Goal: Information Seeking & Learning: Learn about a topic

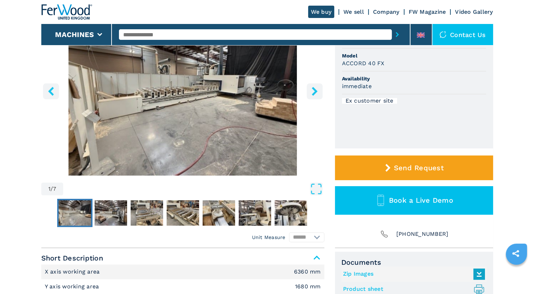
scroll to position [106, 0]
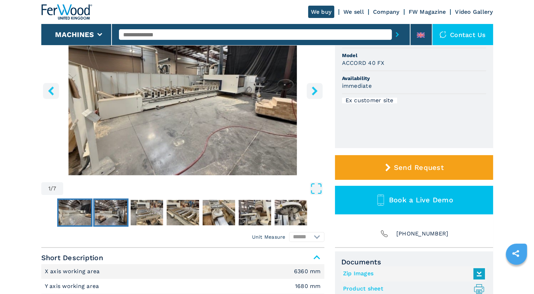
click at [112, 210] on img "Go to Slide 2" at bounding box center [111, 212] width 32 height 25
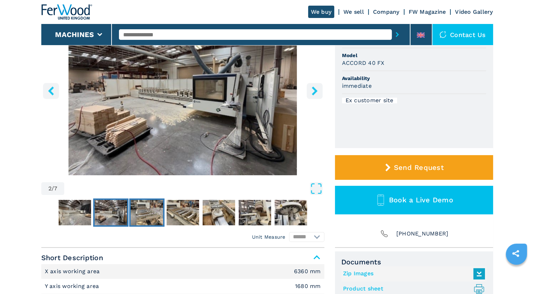
click at [143, 211] on img "Go to Slide 3" at bounding box center [147, 212] width 32 height 25
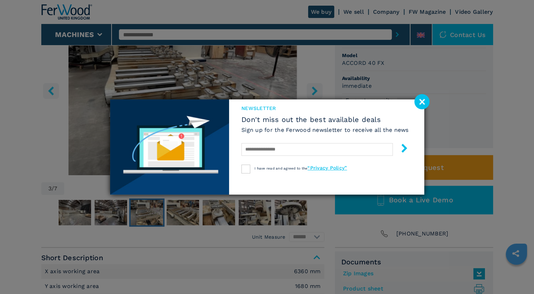
click at [427, 105] on image at bounding box center [422, 101] width 15 height 15
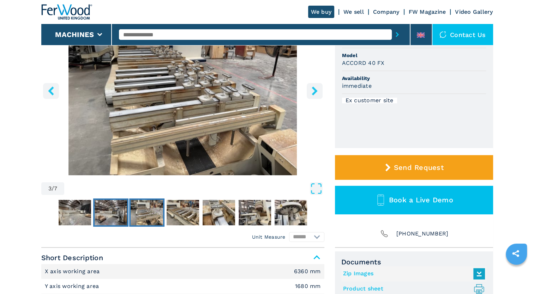
click at [114, 220] on img "Go to Slide 2" at bounding box center [111, 212] width 32 height 25
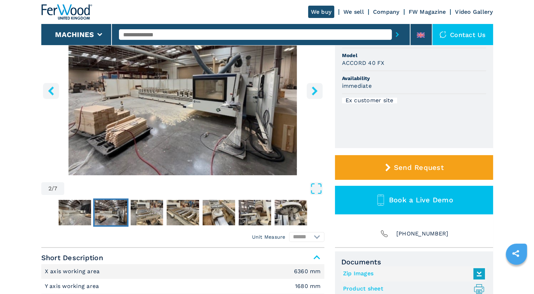
click at [178, 230] on div "2 / 7 Unit Measure ****** ********" at bounding box center [182, 125] width 283 height 248
click at [193, 214] on img "Go to Slide 4" at bounding box center [183, 212] width 32 height 25
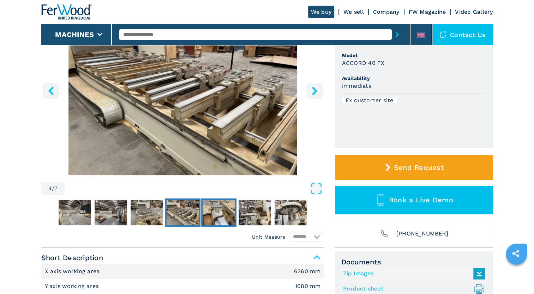
click at [219, 213] on img "Go to Slide 5" at bounding box center [219, 212] width 32 height 25
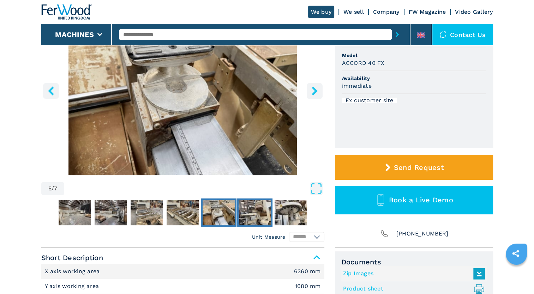
click at [250, 212] on img "Go to Slide 6" at bounding box center [255, 212] width 32 height 25
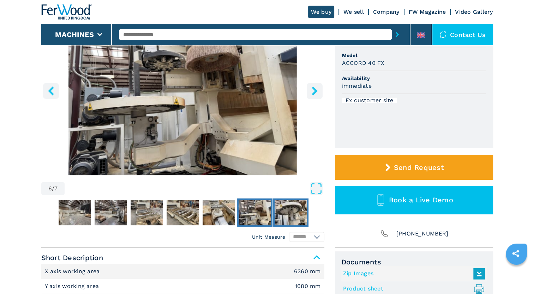
click at [291, 213] on img "Go to Slide 7" at bounding box center [291, 212] width 32 height 25
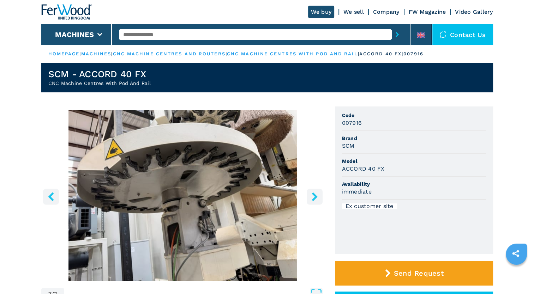
scroll to position [0, 0]
click at [318, 199] on icon "right-button" at bounding box center [314, 196] width 9 height 9
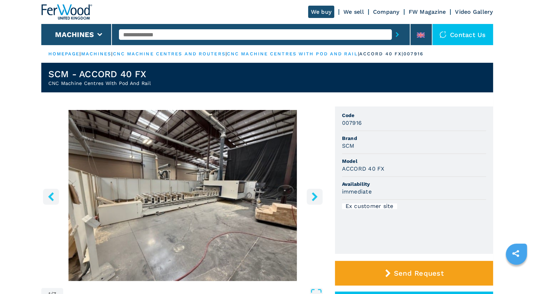
click at [318, 199] on icon "right-button" at bounding box center [314, 196] width 9 height 9
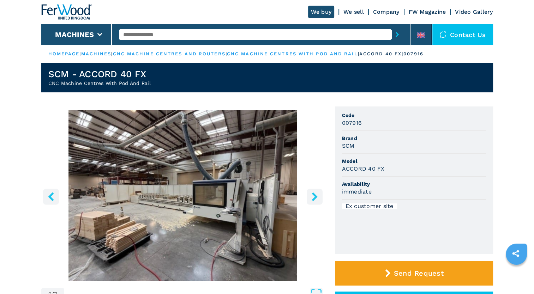
click at [318, 199] on icon "right-button" at bounding box center [314, 196] width 9 height 9
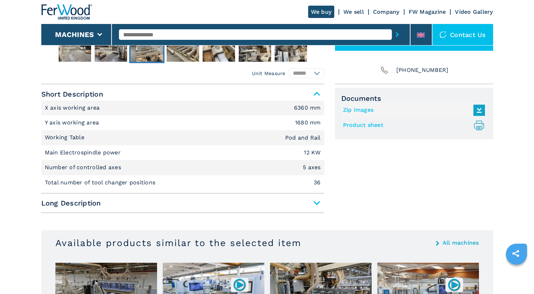
scroll to position [282, 0]
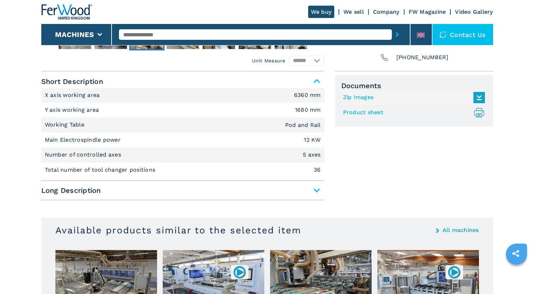
click at [197, 191] on span "Long Description" at bounding box center [182, 190] width 283 height 13
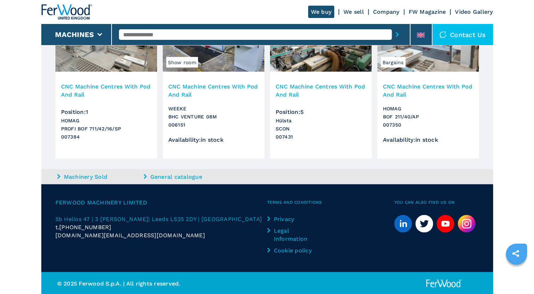
scroll to position [1147, 0]
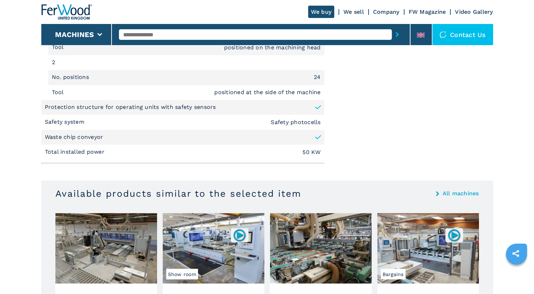
click at [56, 5] on img at bounding box center [66, 12] width 51 height 16
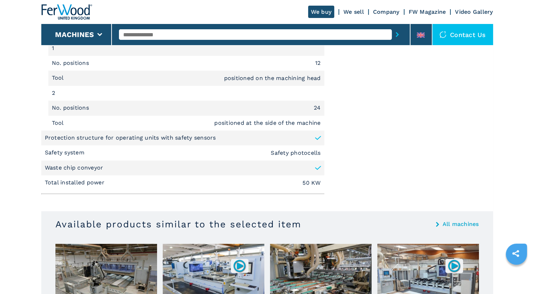
scroll to position [1076, 0]
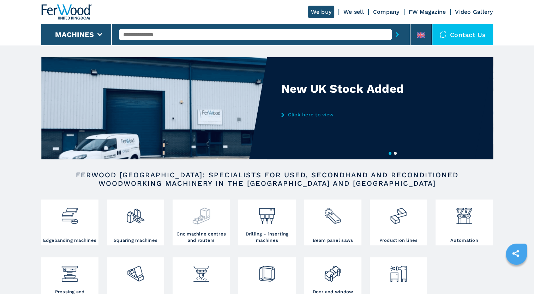
click at [214, 220] on div at bounding box center [201, 214] width 54 height 24
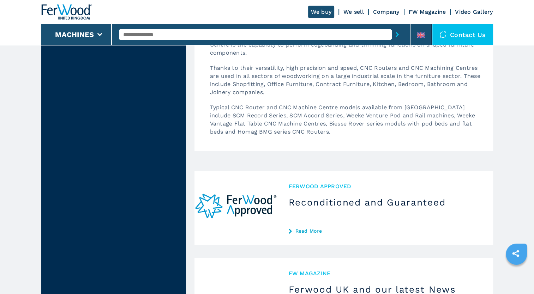
scroll to position [2119, 0]
